Goal: Check status: Check status

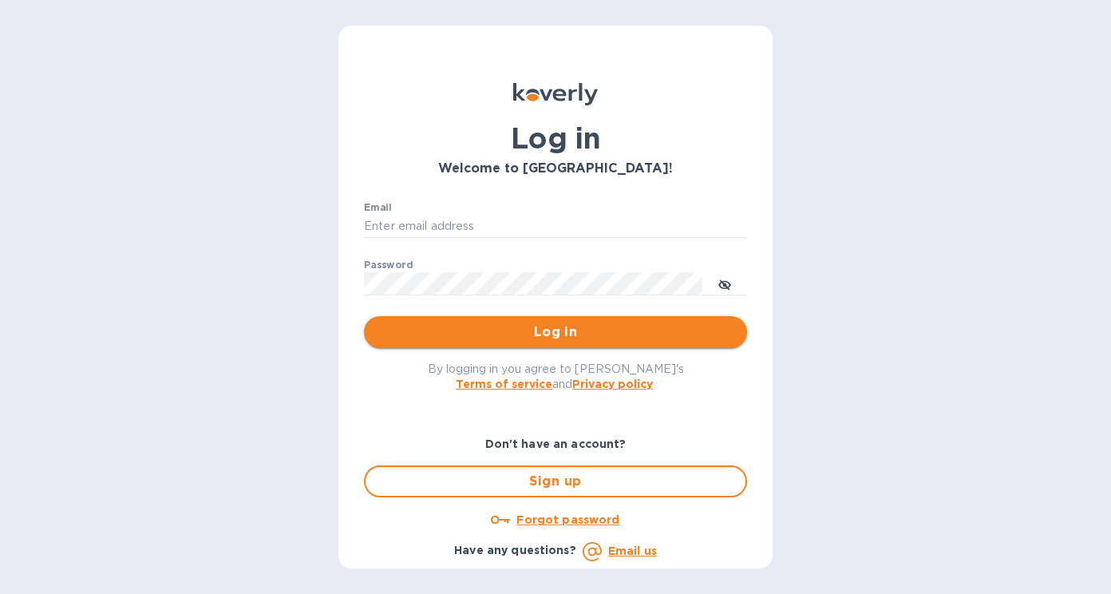
type input "[EMAIL_ADDRESS][DOMAIN_NAME]"
click at [503, 335] on span "Log in" at bounding box center [555, 331] width 357 height 19
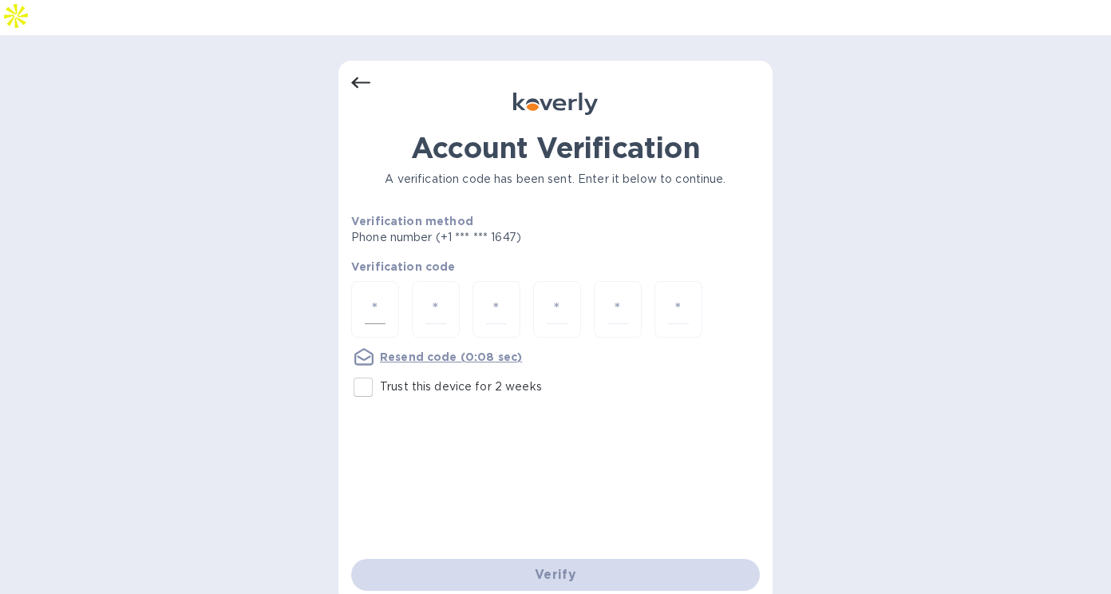
click at [369, 281] on div at bounding box center [375, 309] width 48 height 57
paste input "3"
type input "3"
type input "6"
type input "5"
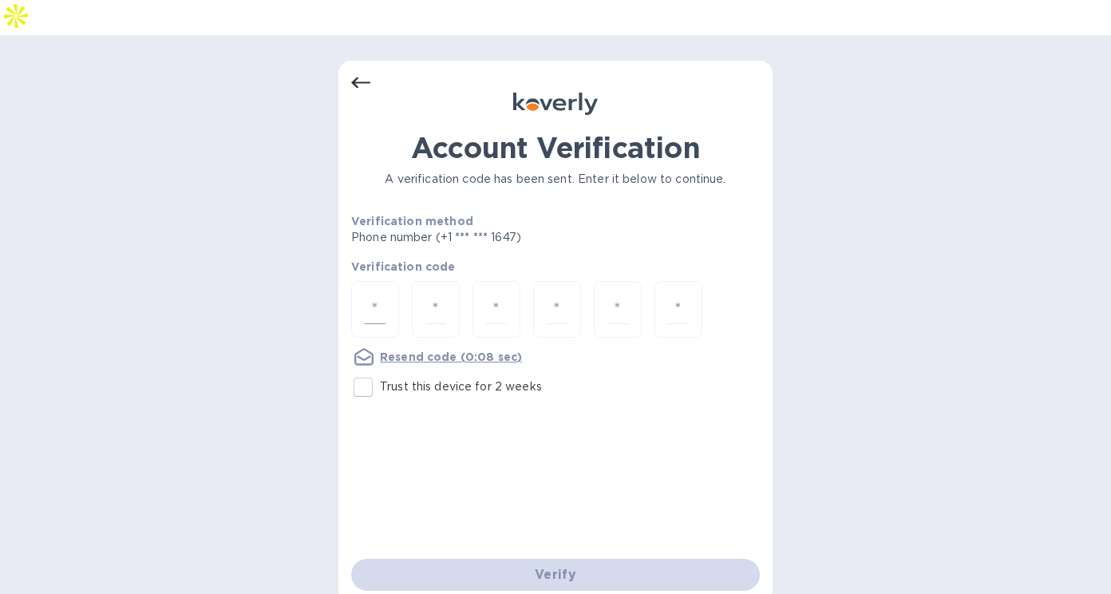
type input "2"
type input "4"
type input "2"
